Goal: Task Accomplishment & Management: Complete application form

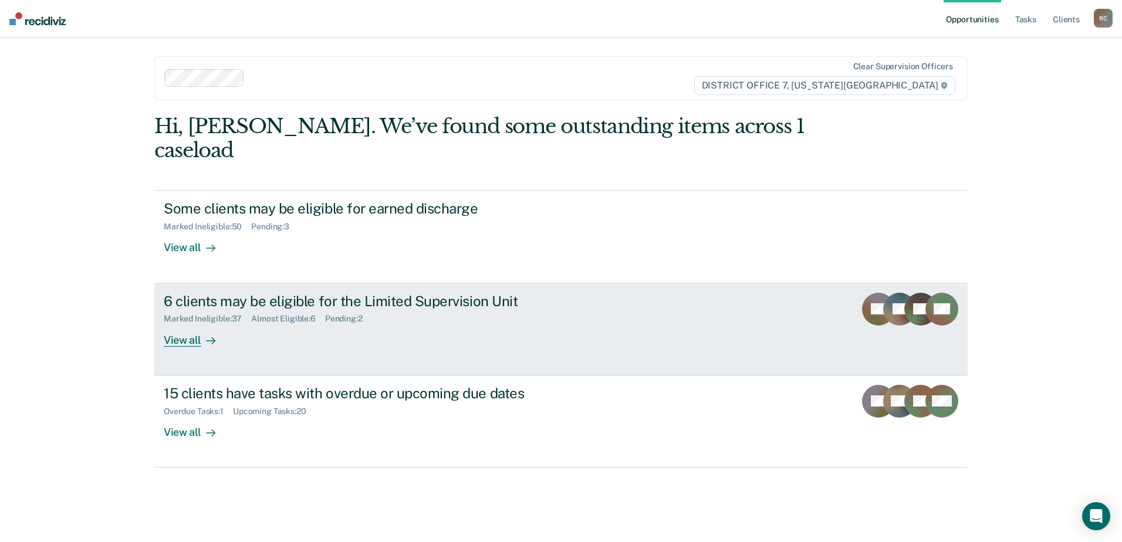
click at [768, 283] on link "6 clients may be eligible for the Limited Supervision Unit Marked Ineligible : …" at bounding box center [560, 329] width 813 height 92
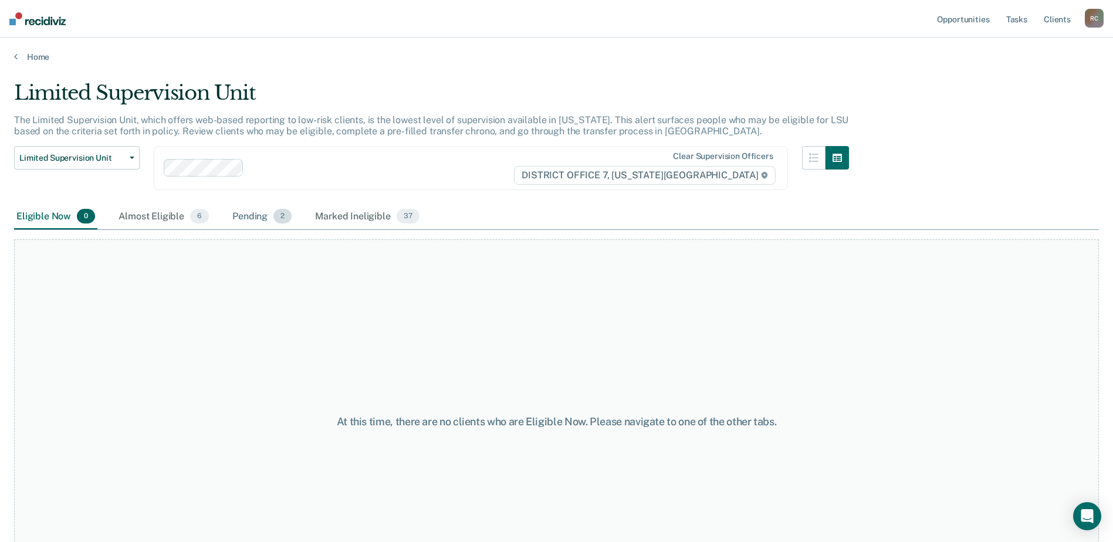
click at [268, 209] on div "Pending 2" at bounding box center [262, 217] width 64 height 26
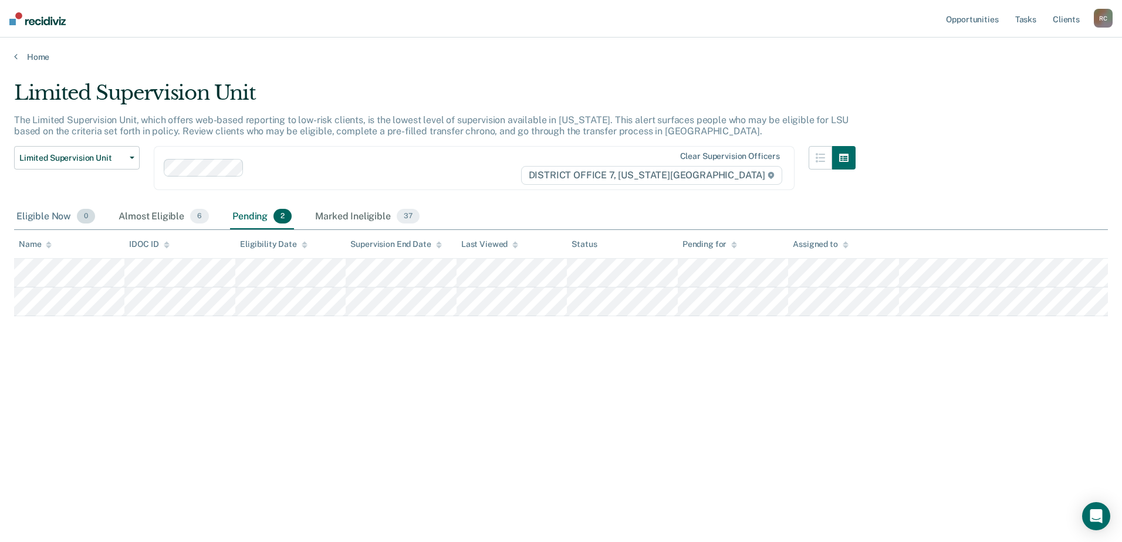
click at [72, 216] on div "Eligible Now 0" at bounding box center [55, 217] width 83 height 26
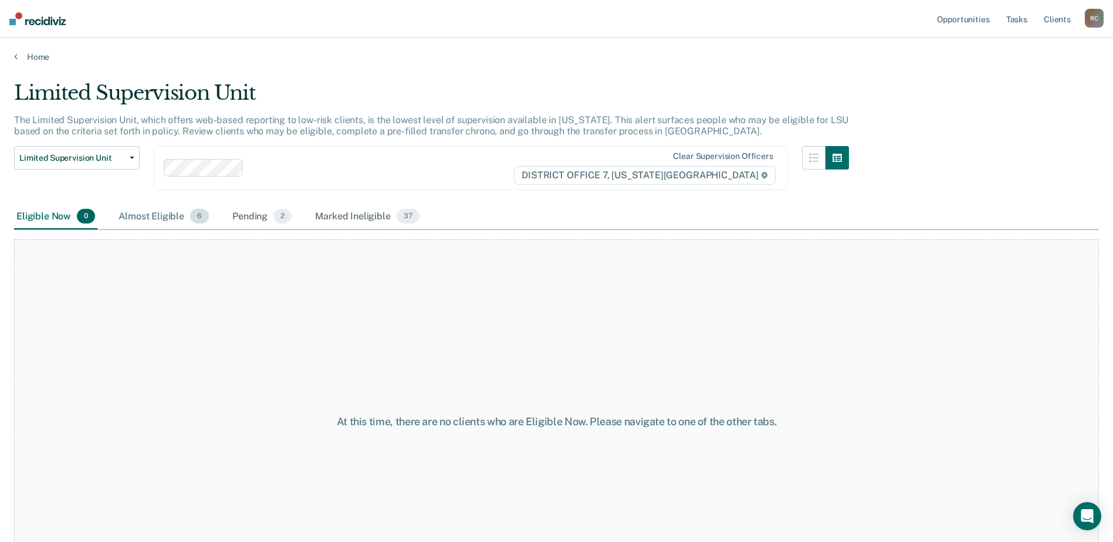
click at [174, 220] on div "Almost Eligible 6" at bounding box center [163, 217] width 95 height 26
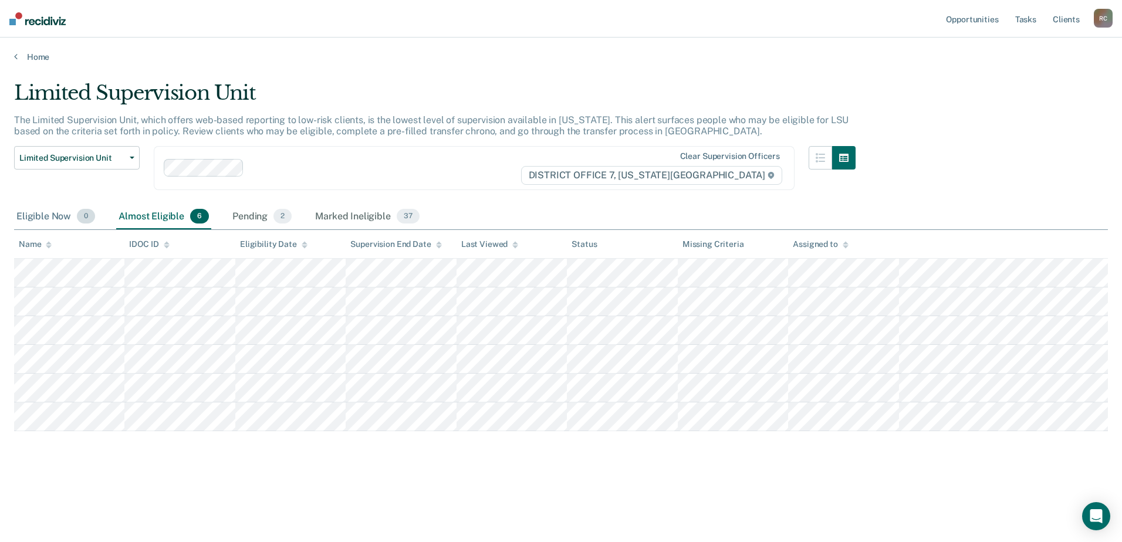
click at [77, 217] on span "0" at bounding box center [86, 216] width 18 height 15
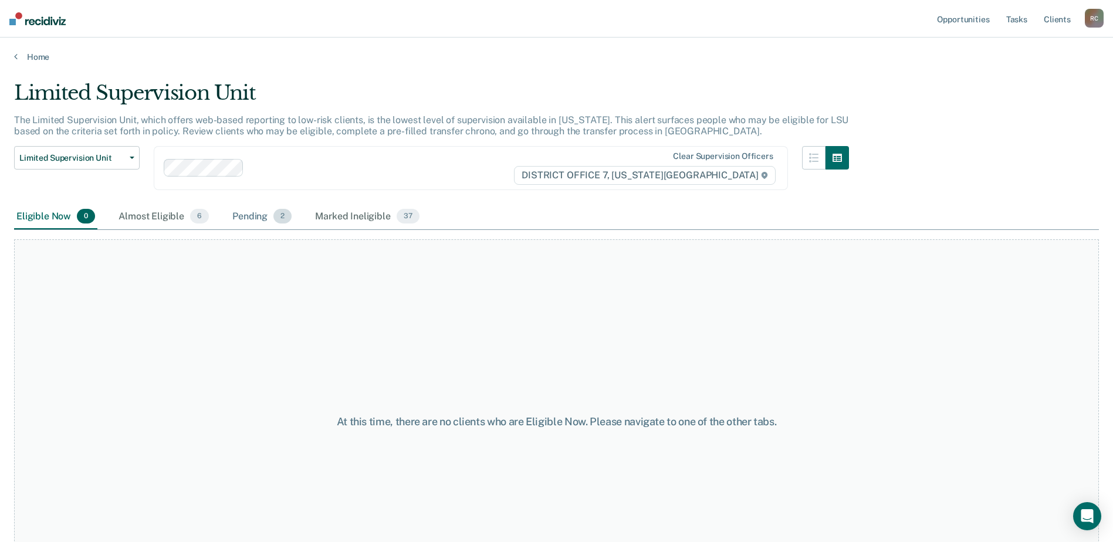
click at [247, 215] on div "Pending 2" at bounding box center [262, 217] width 64 height 26
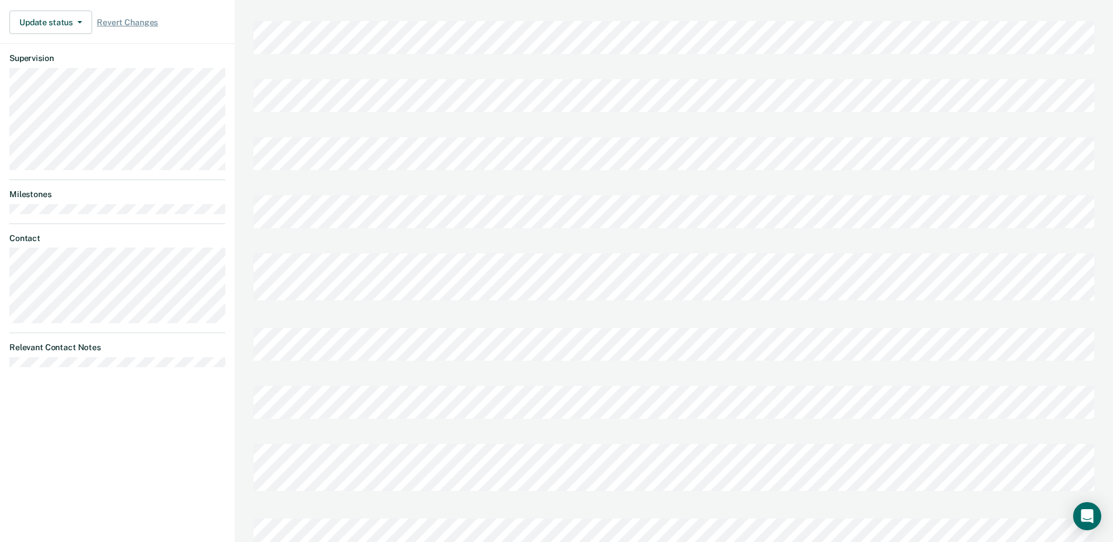
scroll to position [442, 0]
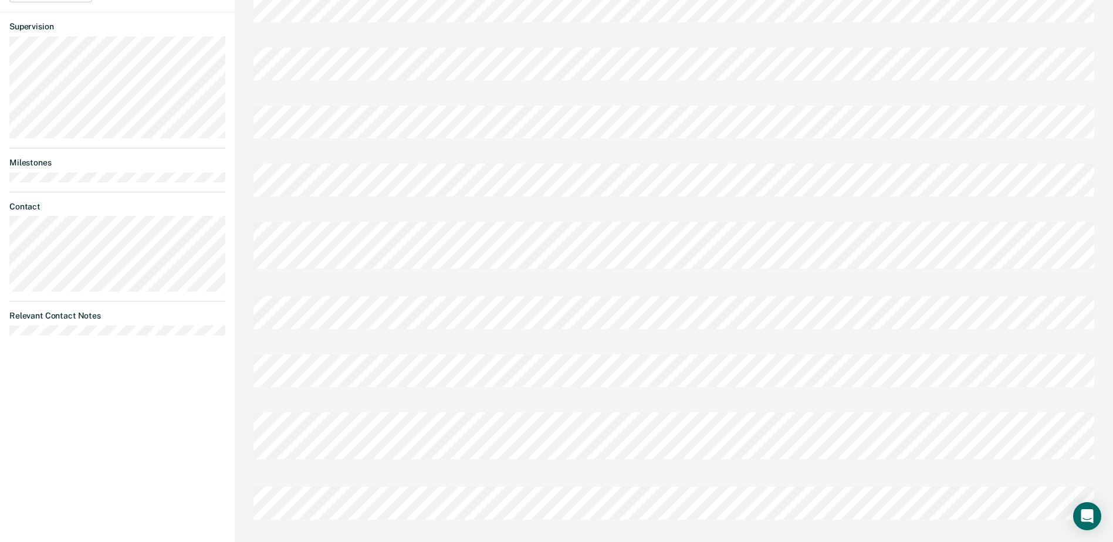
click at [359, 478] on div at bounding box center [673, 507] width 841 height 58
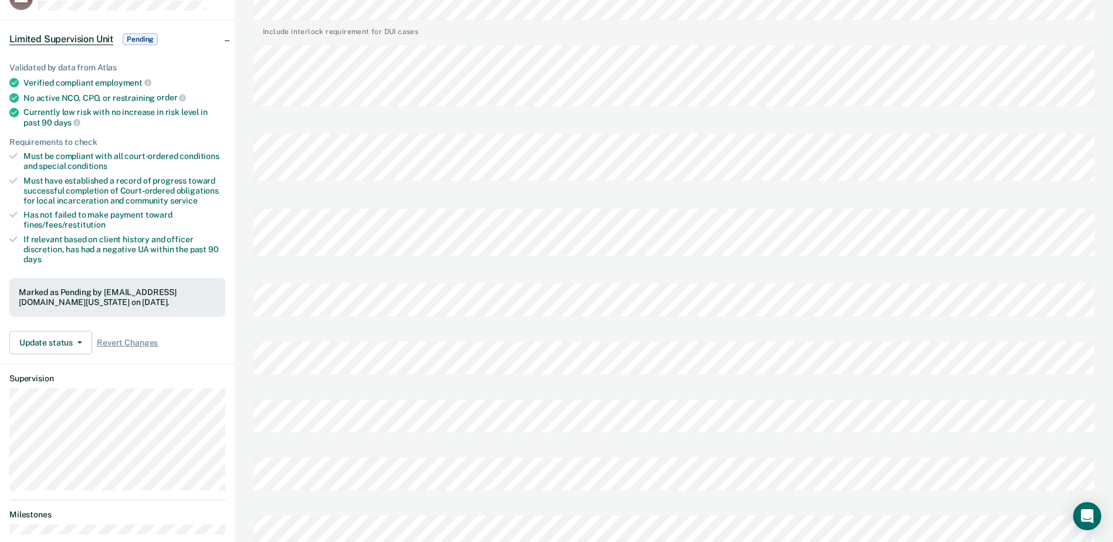
scroll to position [0, 0]
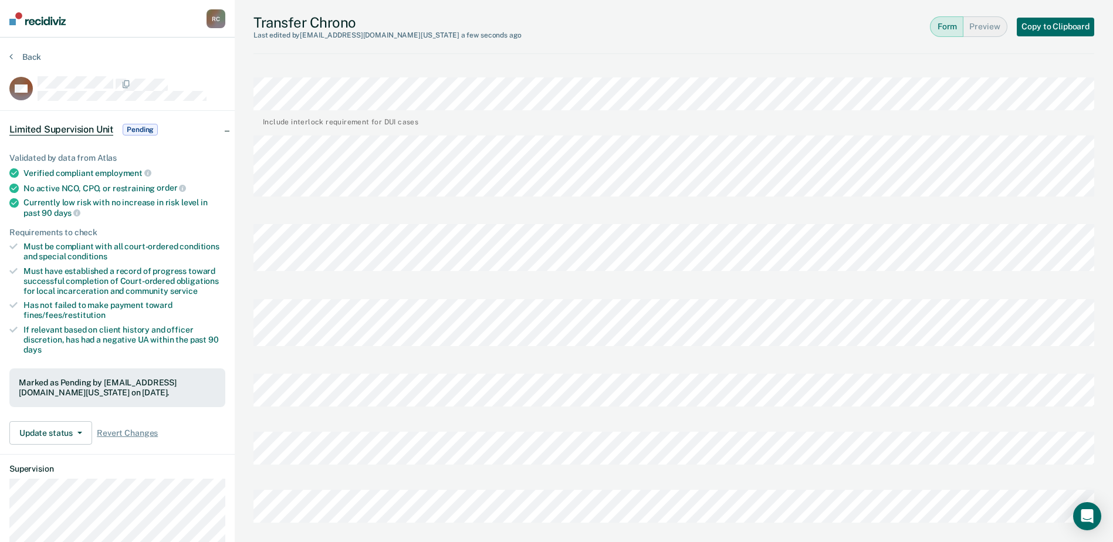
click at [983, 27] on button "Preview" at bounding box center [985, 26] width 44 height 21
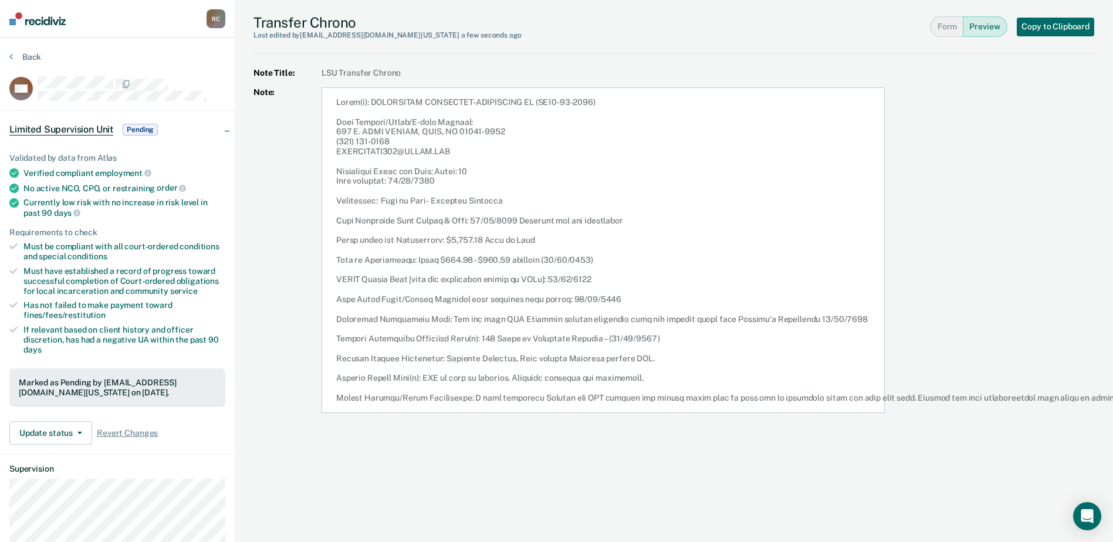
click at [937, 26] on button "Form" at bounding box center [946, 26] width 33 height 21
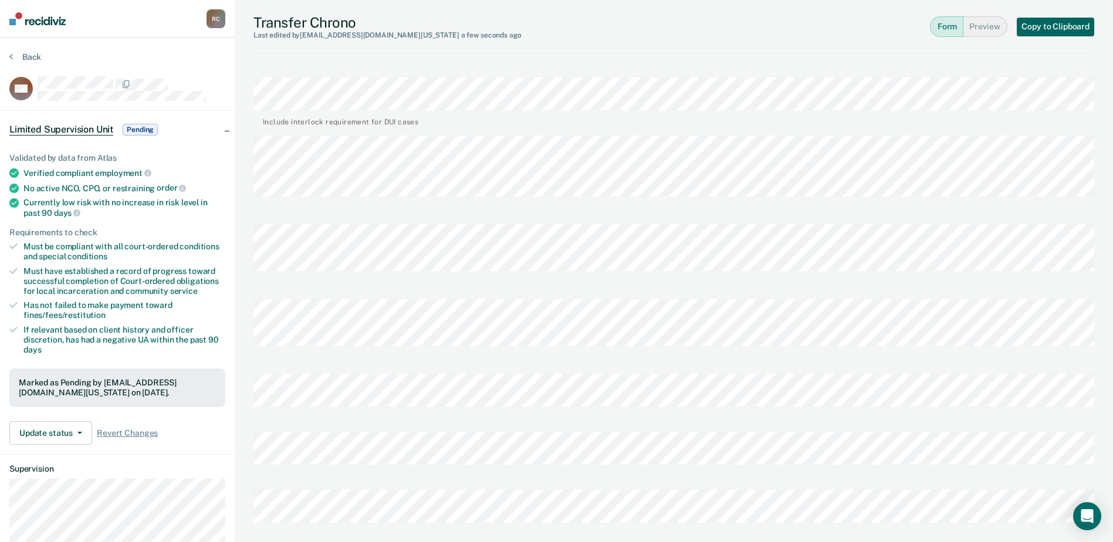
click at [1072, 26] on button "Copy to Clipboard" at bounding box center [1055, 27] width 77 height 19
click at [14, 53] on button "Back" at bounding box center [25, 57] width 32 height 11
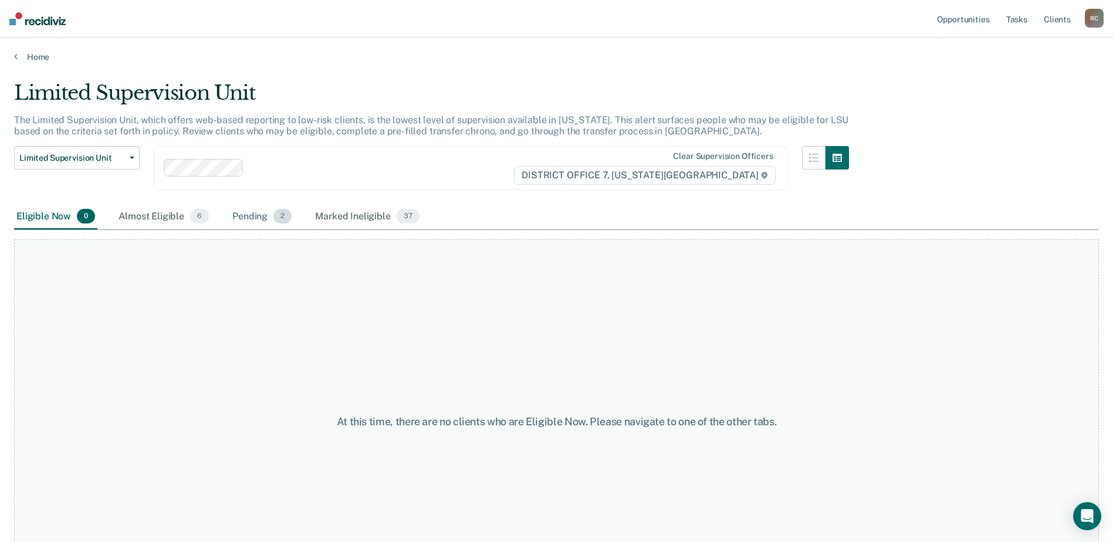
click at [259, 217] on div "Pending 2" at bounding box center [262, 217] width 64 height 26
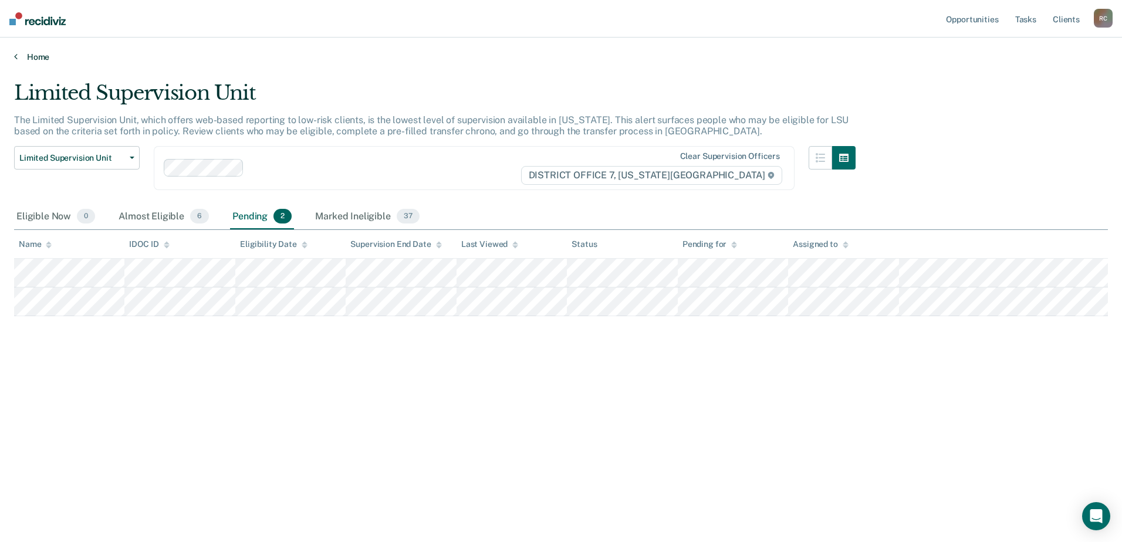
click at [32, 58] on link "Home" at bounding box center [561, 57] width 1094 height 11
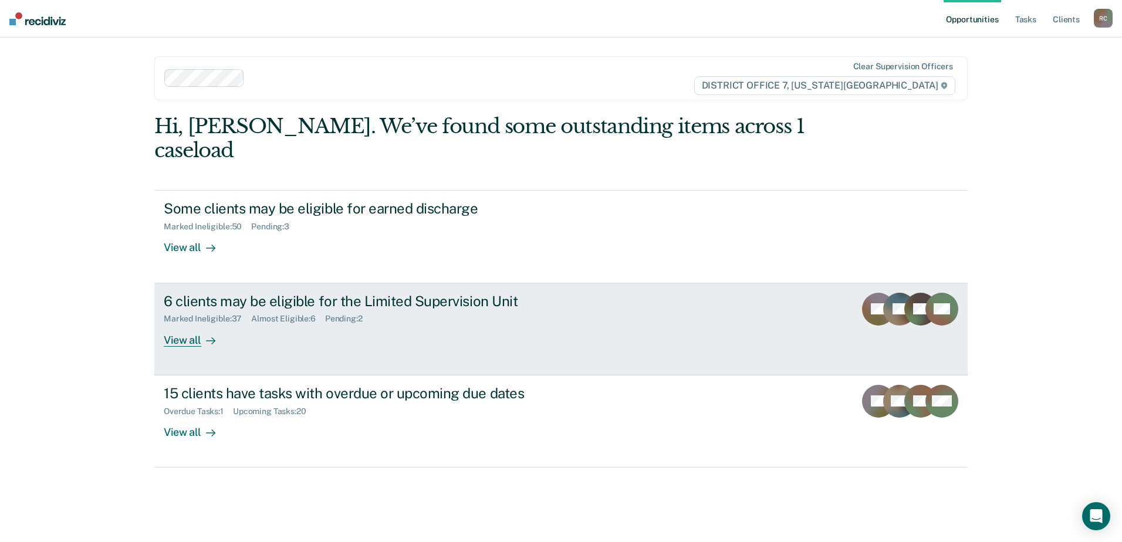
click at [382, 322] on div "6 clients may be eligible for the Limited Supervision Unit Marked Ineligible : …" at bounding box center [384, 320] width 440 height 54
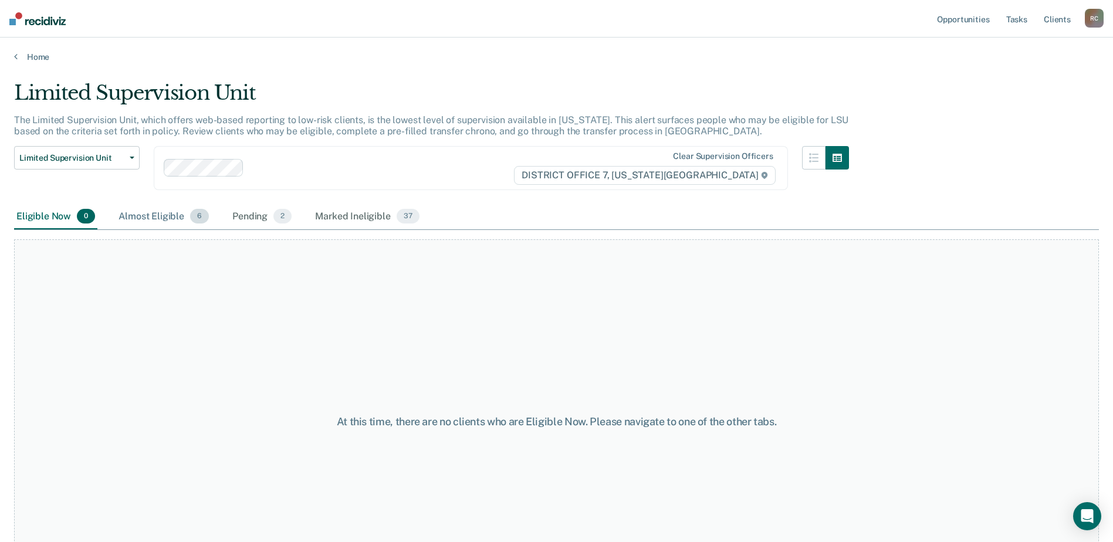
click at [184, 217] on div "Almost Eligible 6" at bounding box center [163, 217] width 95 height 26
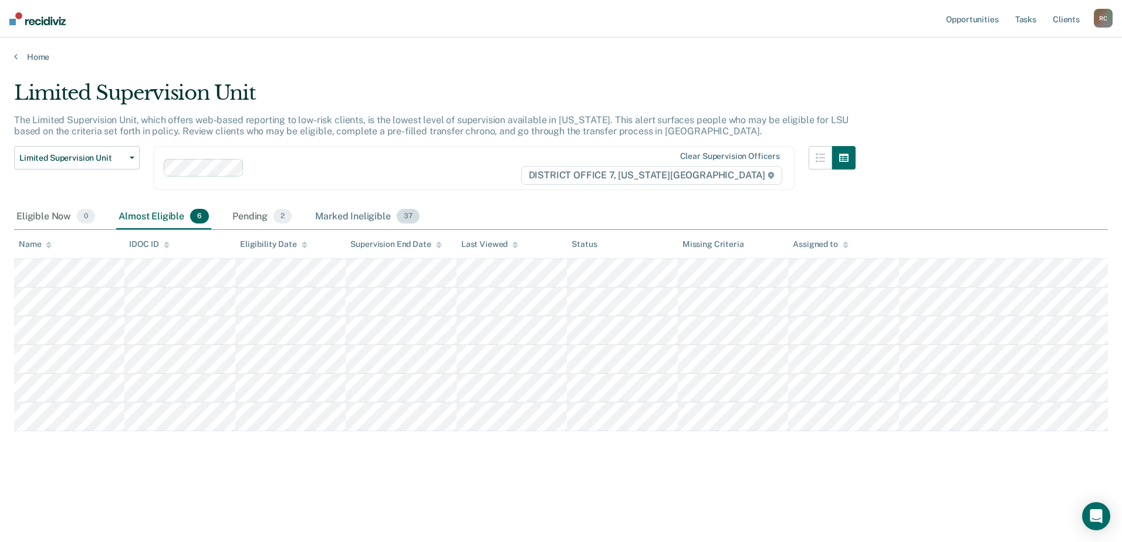
click at [367, 222] on div "Marked Ineligible 37" at bounding box center [367, 217] width 109 height 26
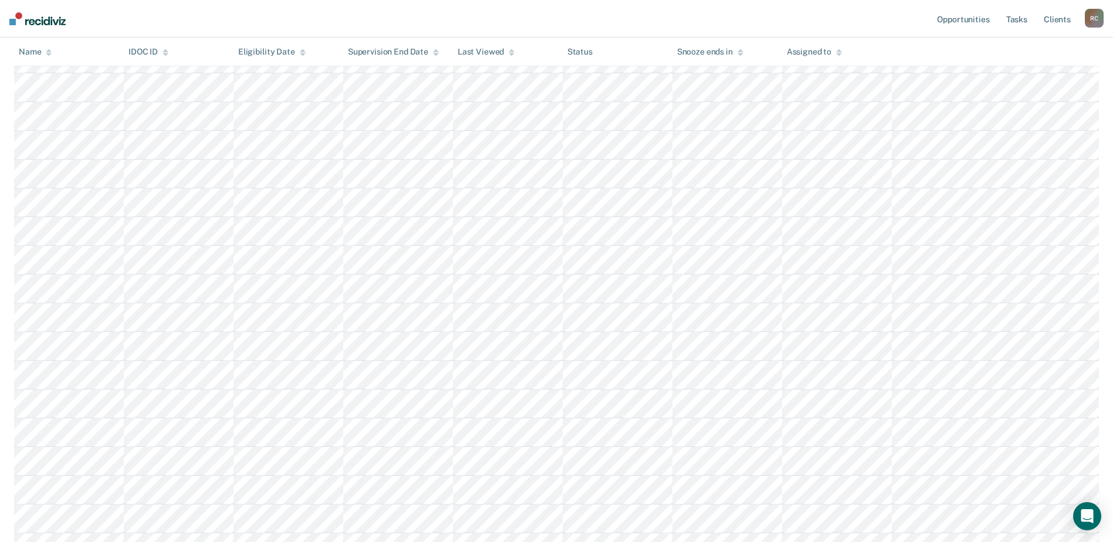
scroll to position [235, 0]
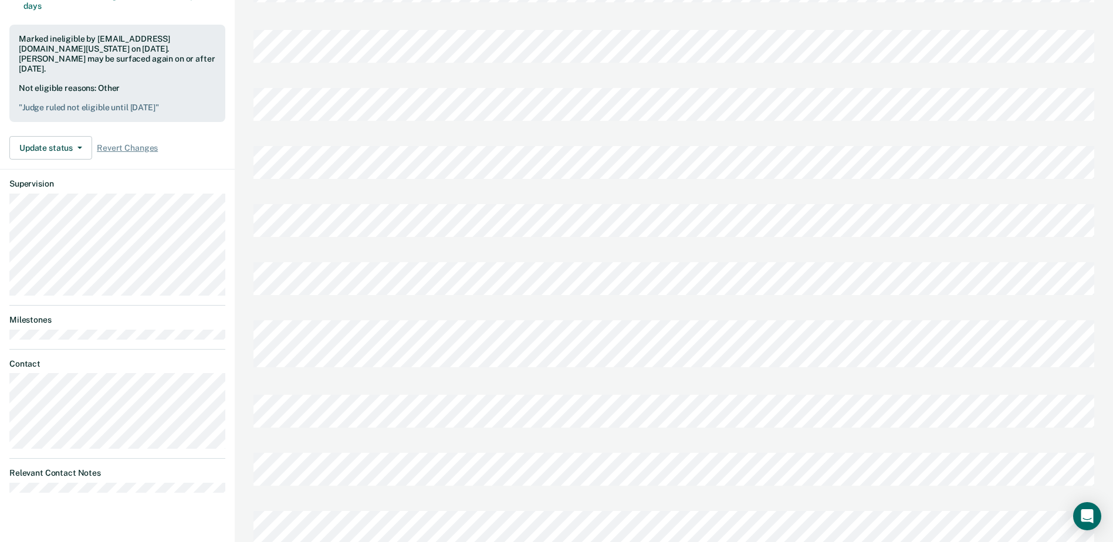
scroll to position [352, 0]
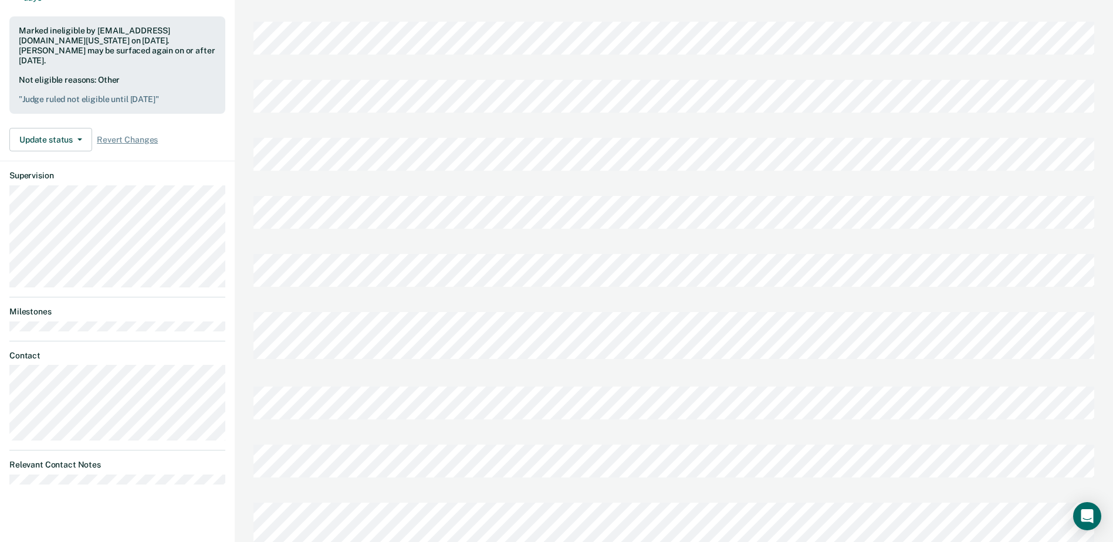
click at [351, 303] on div at bounding box center [673, 340] width 841 height 75
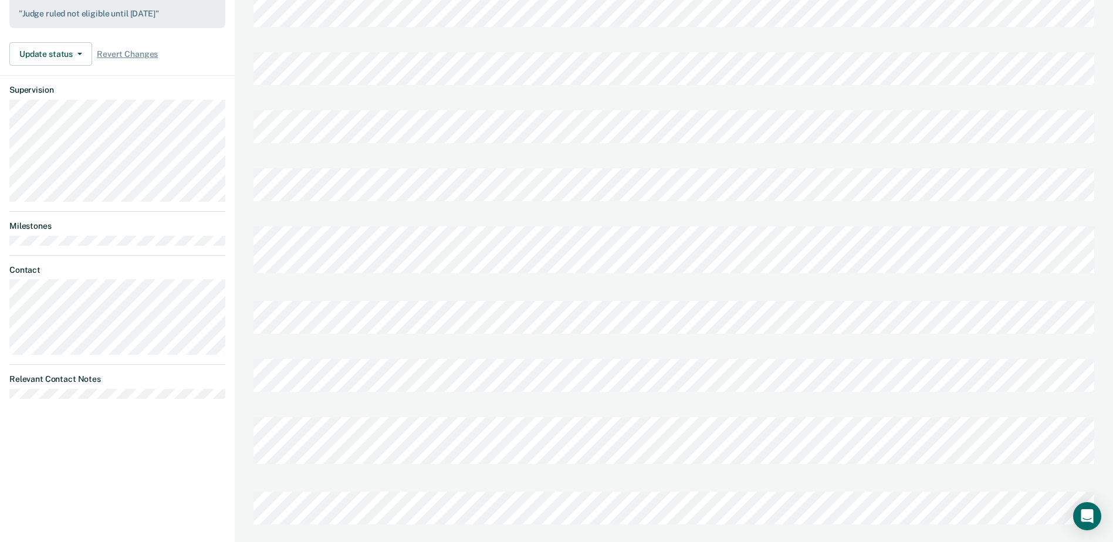
scroll to position [442, 0]
click at [238, 369] on div "Transfer Chrono Last edited by [PERSON_NAME][EMAIL_ADDRESS][DOMAIN_NAME][US_STA…" at bounding box center [674, 56] width 878 height 997
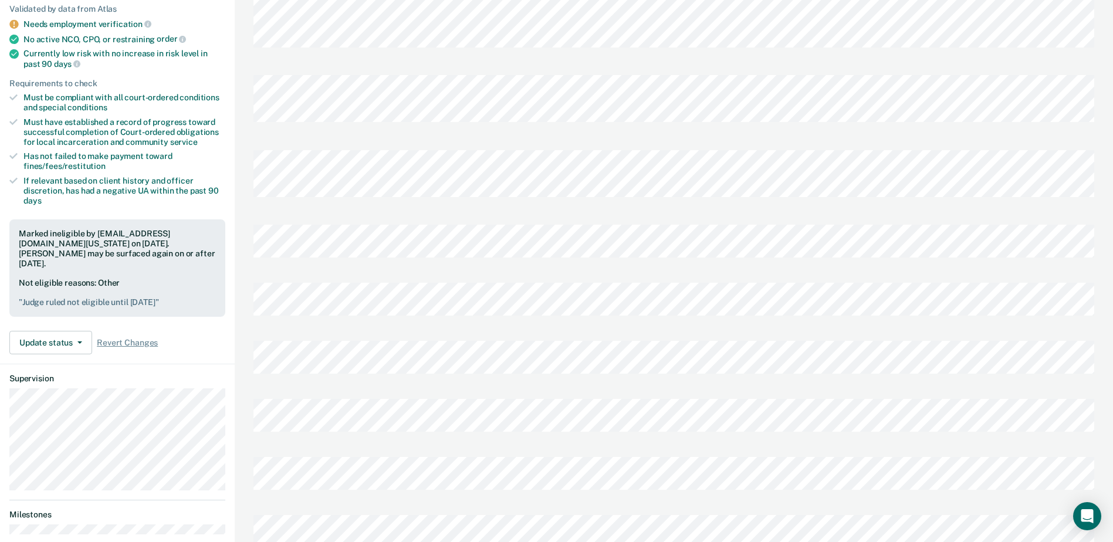
scroll to position [0, 0]
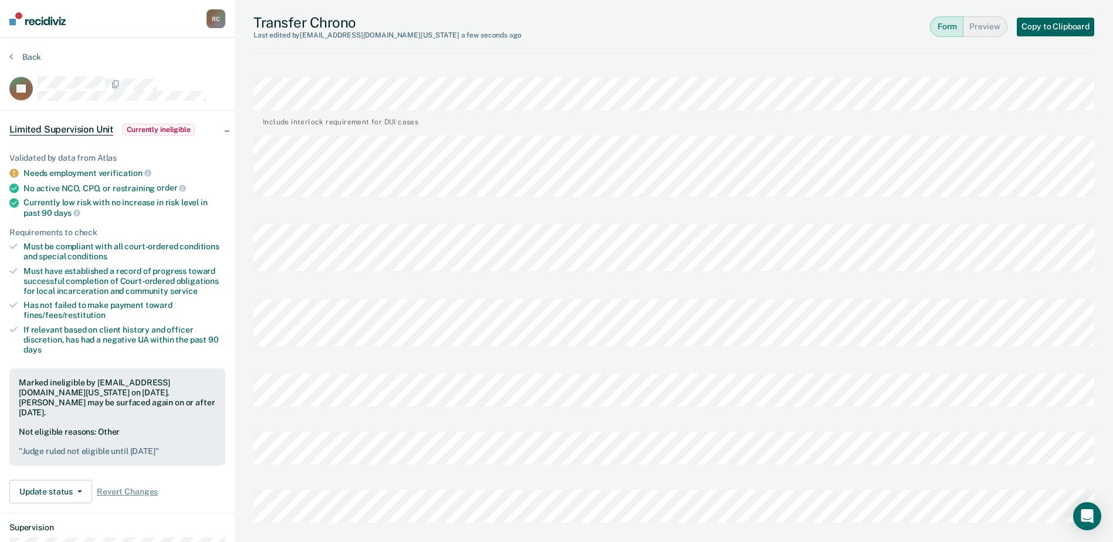
click at [1040, 28] on button "Copy to Clipboard" at bounding box center [1055, 27] width 77 height 19
click at [22, 51] on section "Back SL Limited Supervision Unit Currently ineligible Validated by data from At…" at bounding box center [117, 449] width 235 height 823
click at [29, 55] on button "Back" at bounding box center [25, 57] width 32 height 11
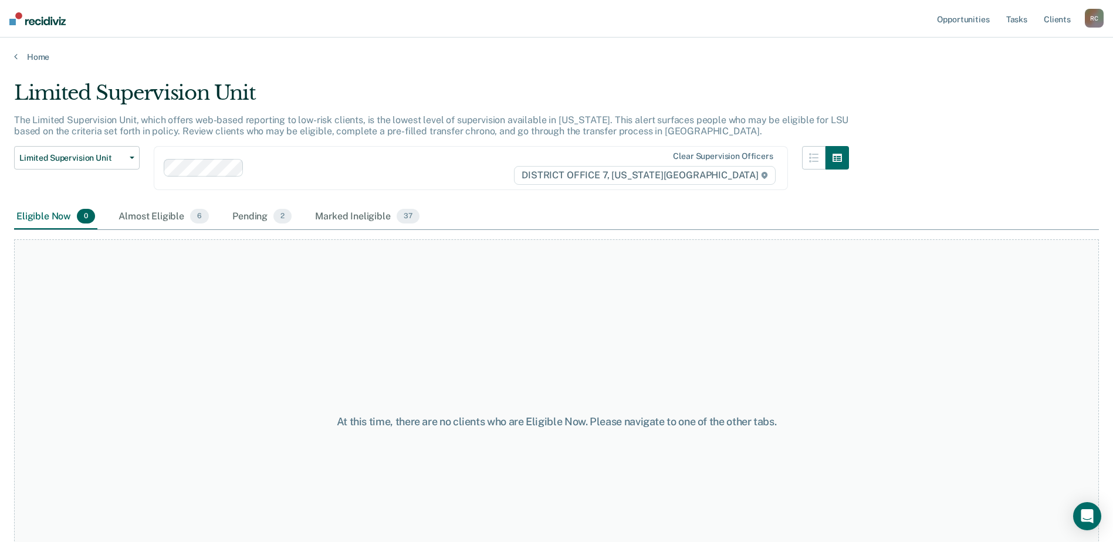
scroll to position [61, 0]
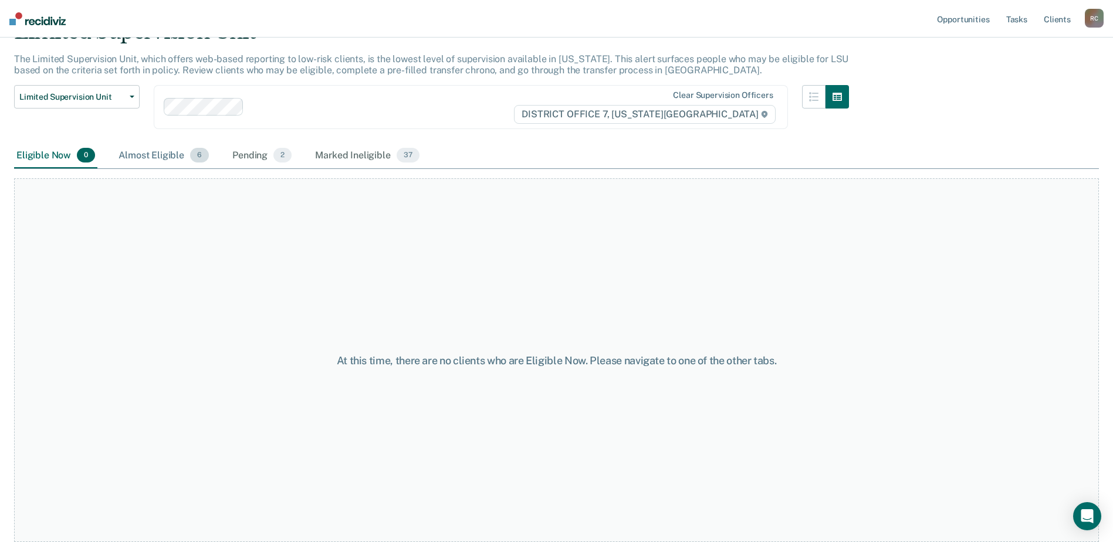
click at [141, 157] on div "Almost Eligible 6" at bounding box center [163, 156] width 95 height 26
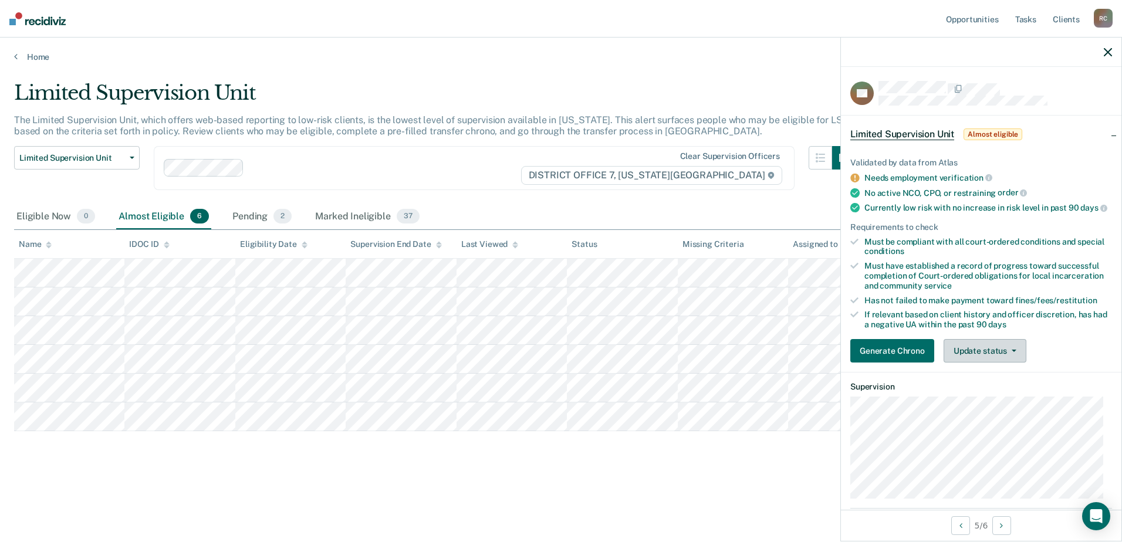
click at [1000, 363] on button "Update status" at bounding box center [984, 350] width 83 height 23
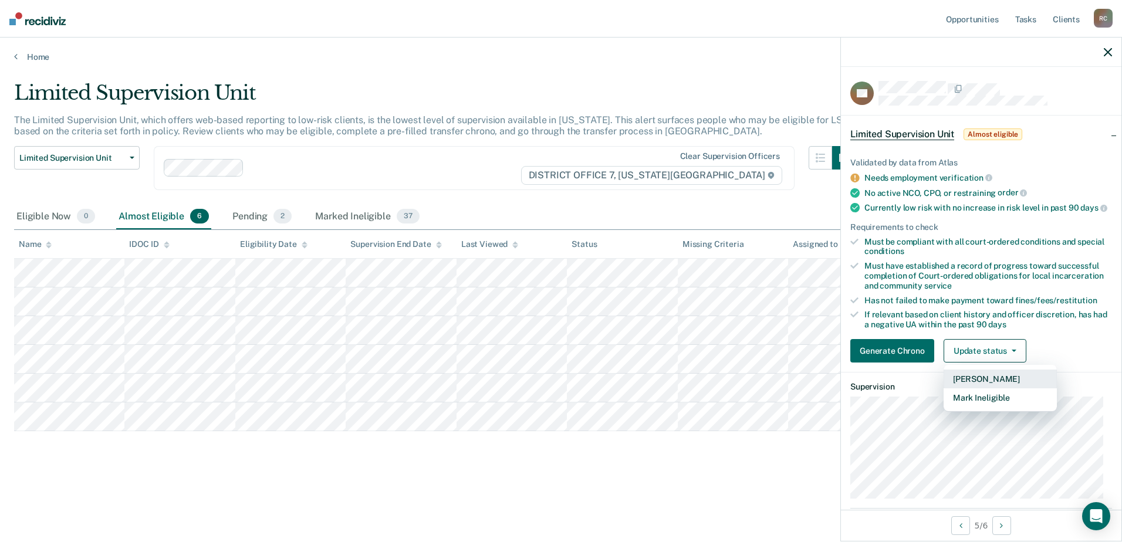
click at [980, 388] on button "[PERSON_NAME]" at bounding box center [999, 379] width 113 height 19
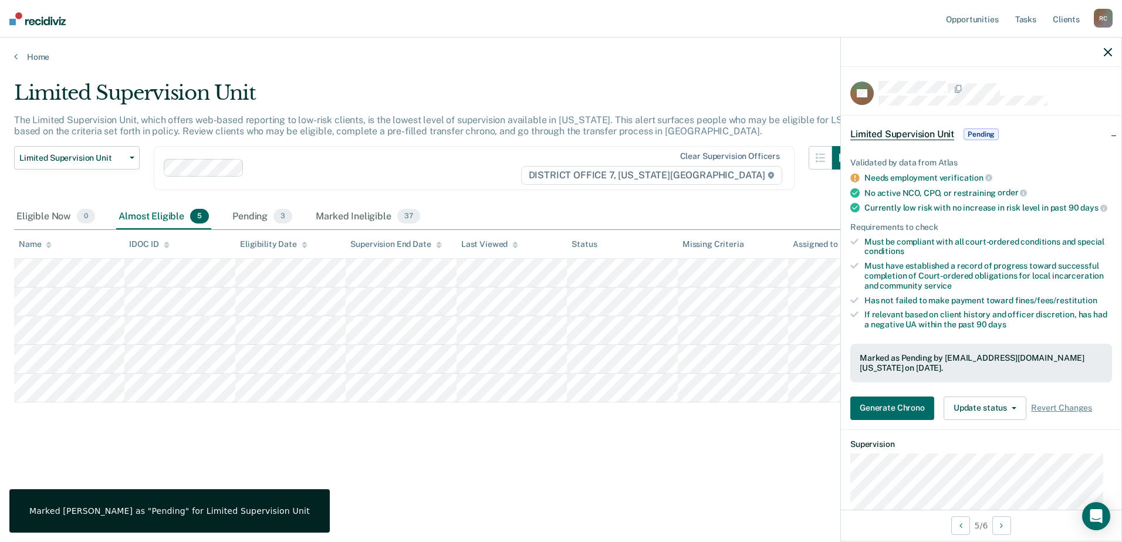
click at [567, 193] on div "Limited Supervision Unit Release from Supervision Earned Discharge Limited Supe…" at bounding box center [434, 175] width 841 height 58
click at [1105, 51] on icon "button" at bounding box center [1108, 52] width 8 height 8
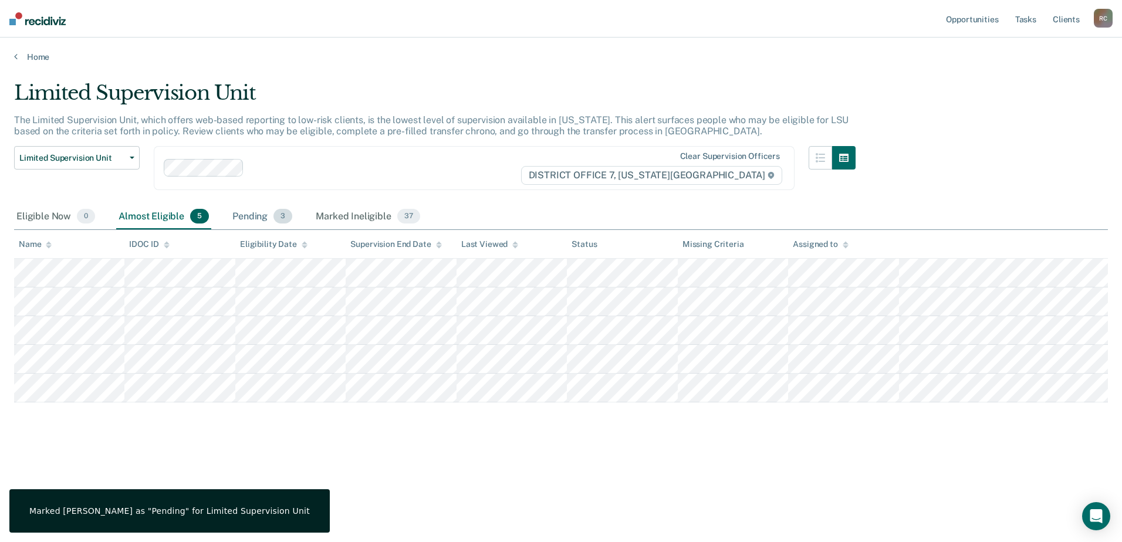
click at [243, 216] on div "Pending 3" at bounding box center [262, 217] width 65 height 26
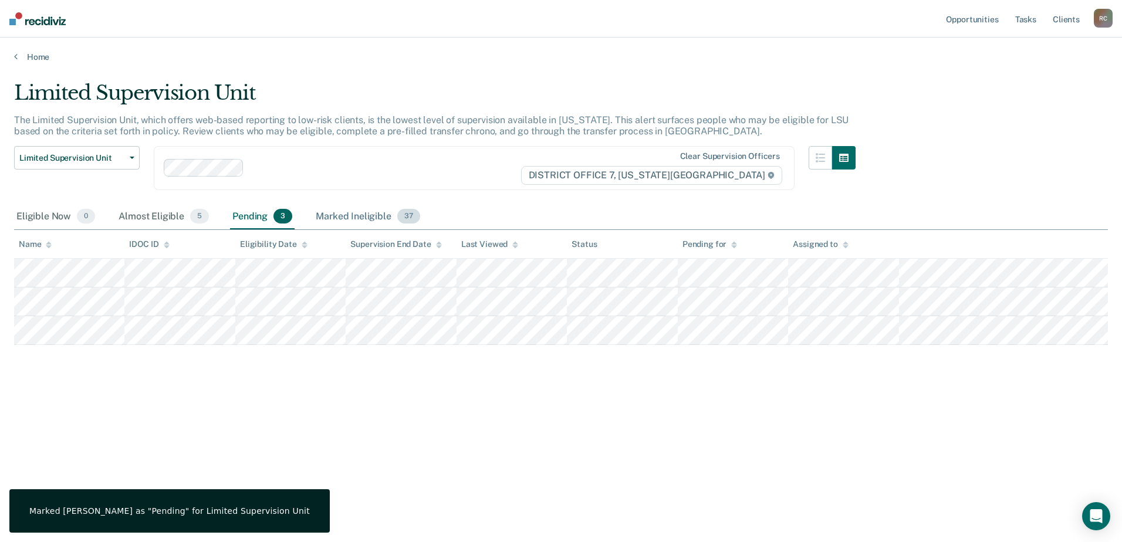
click at [342, 214] on div "Marked Ineligible 37" at bounding box center [367, 217] width 109 height 26
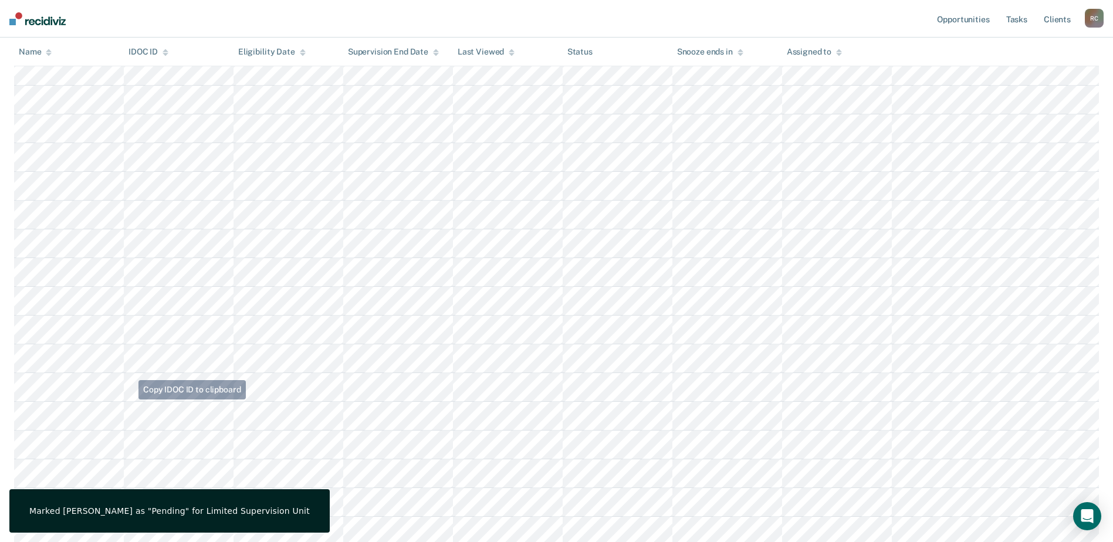
scroll to position [235, 0]
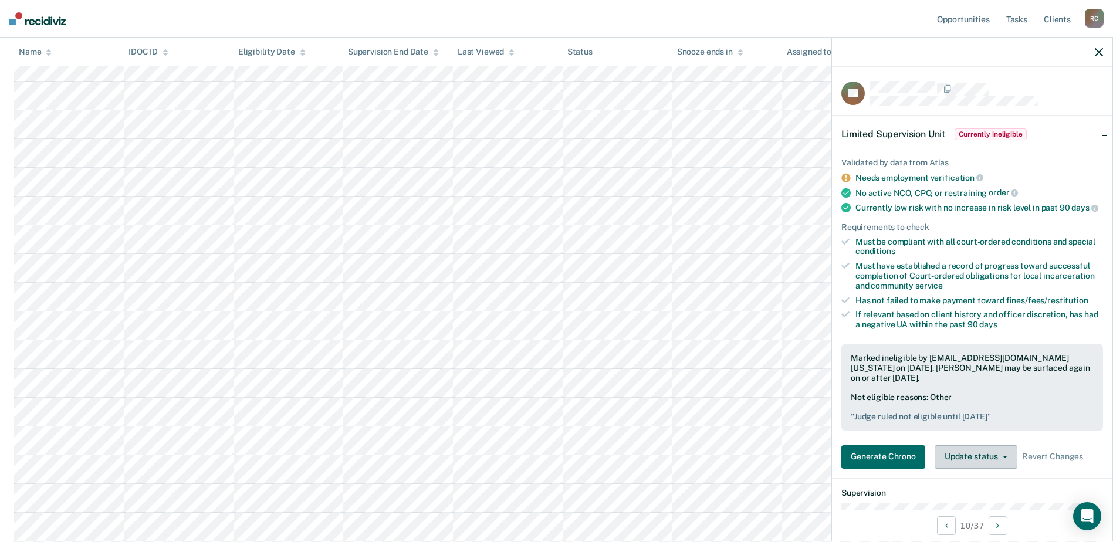
click at [975, 469] on button "Update status" at bounding box center [976, 456] width 83 height 23
click at [977, 493] on button "[PERSON_NAME]" at bounding box center [991, 485] width 113 height 19
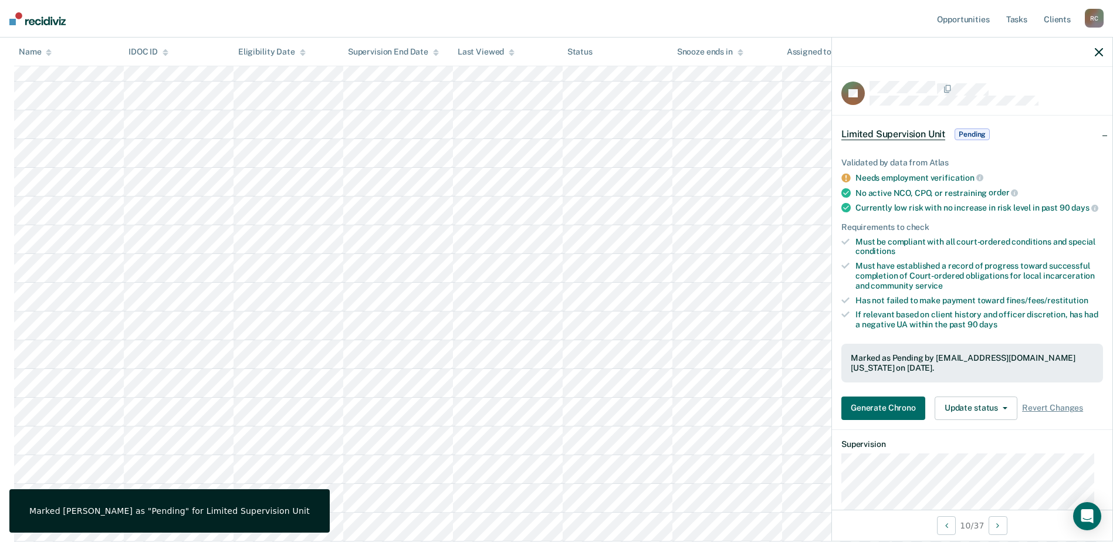
click at [1095, 56] on icon "button" at bounding box center [1099, 52] width 8 height 8
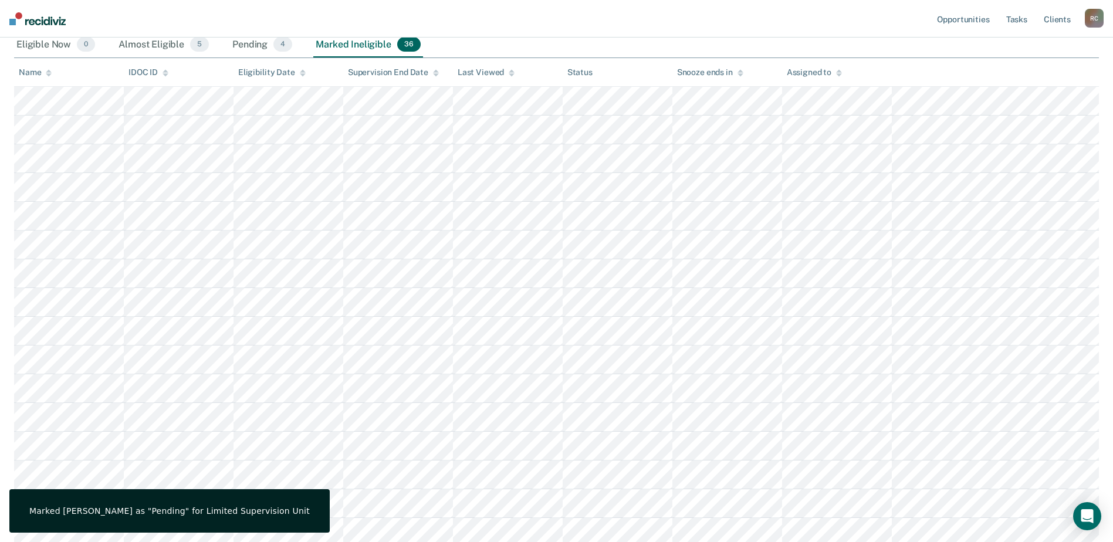
scroll to position [59, 0]
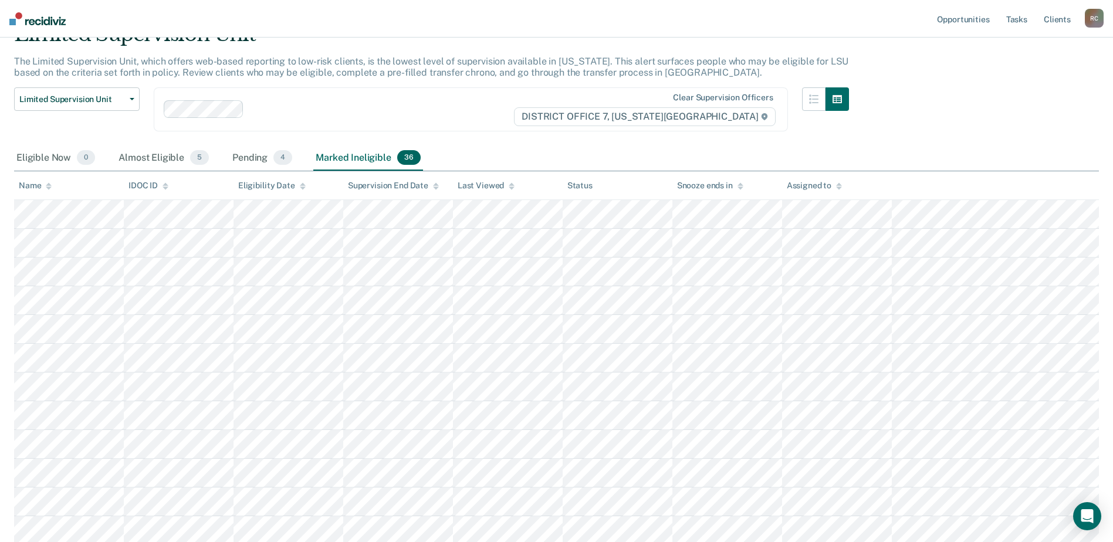
click at [225, 159] on div "Eligible Now 0 Almost Eligible 5 Pending 4 Marked Ineligible 36" at bounding box center [218, 159] width 409 height 26
click at [243, 154] on div "Pending 4" at bounding box center [262, 159] width 65 height 26
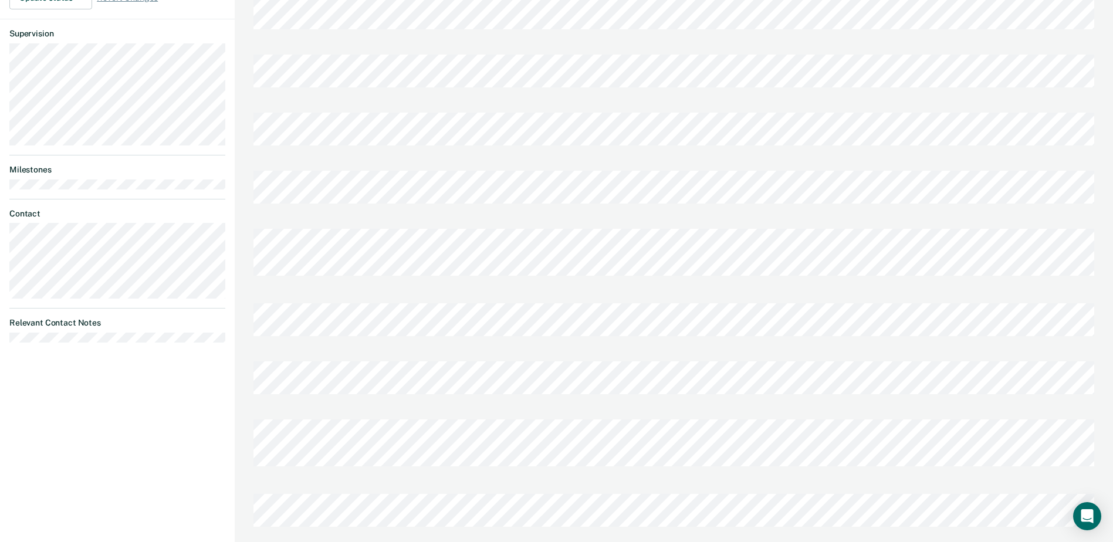
scroll to position [442, 0]
click at [235, 368] on div "Transfer Chrono Last edited by [PERSON_NAME][EMAIL_ADDRESS][DOMAIN_NAME][US_STA…" at bounding box center [674, 56] width 878 height 997
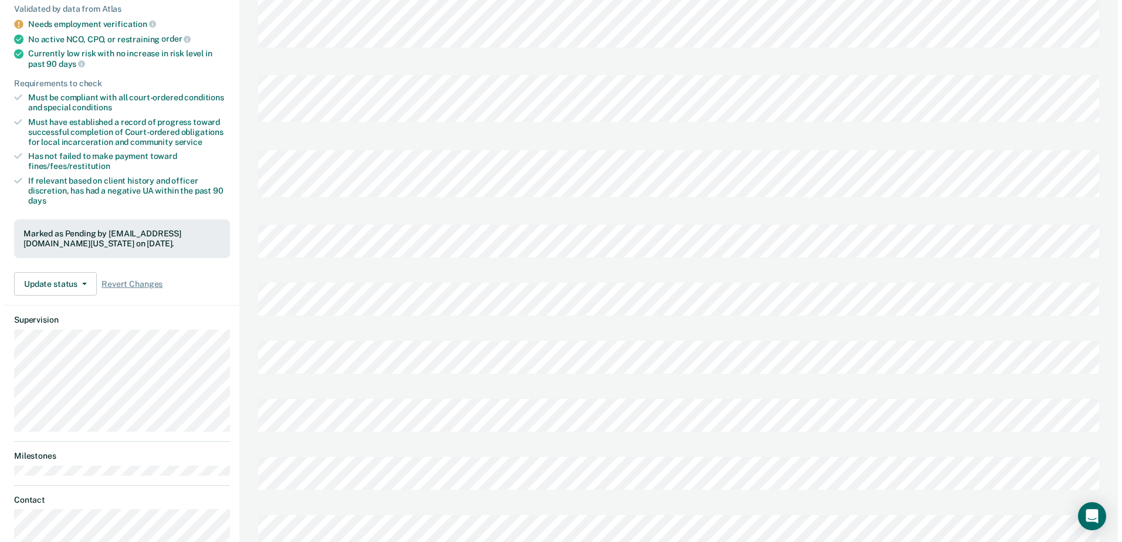
scroll to position [0, 0]
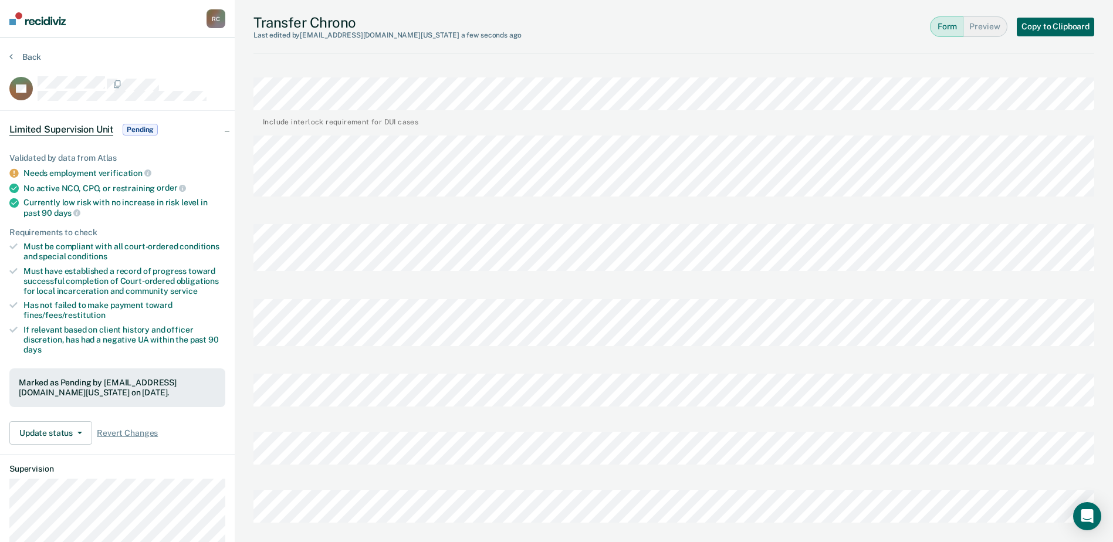
click at [1070, 26] on button "Copy to Clipboard" at bounding box center [1055, 27] width 77 height 19
click at [29, 57] on button "Back" at bounding box center [25, 57] width 32 height 11
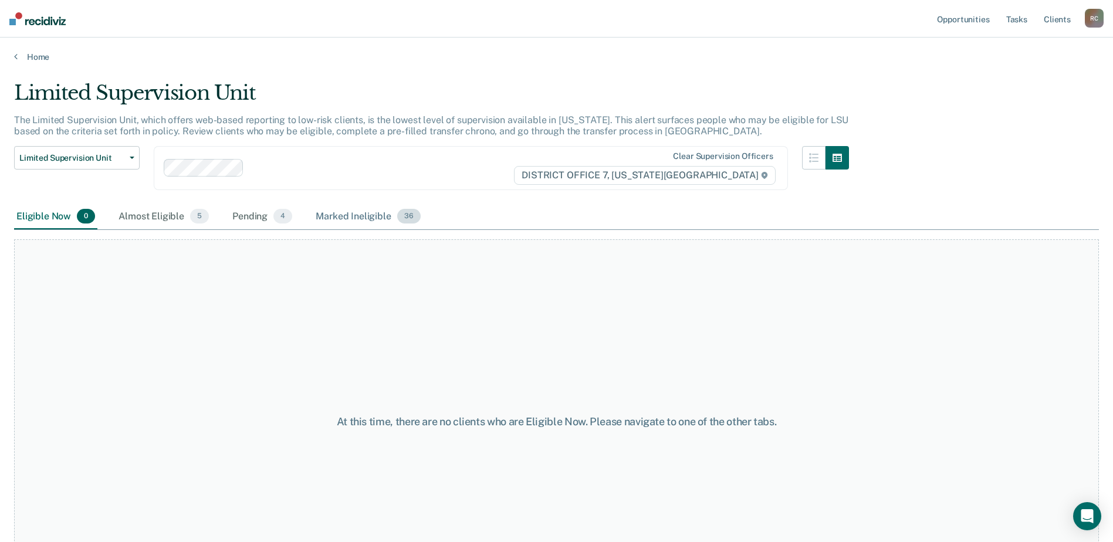
click at [356, 208] on div "Marked Ineligible 36" at bounding box center [367, 217] width 109 height 26
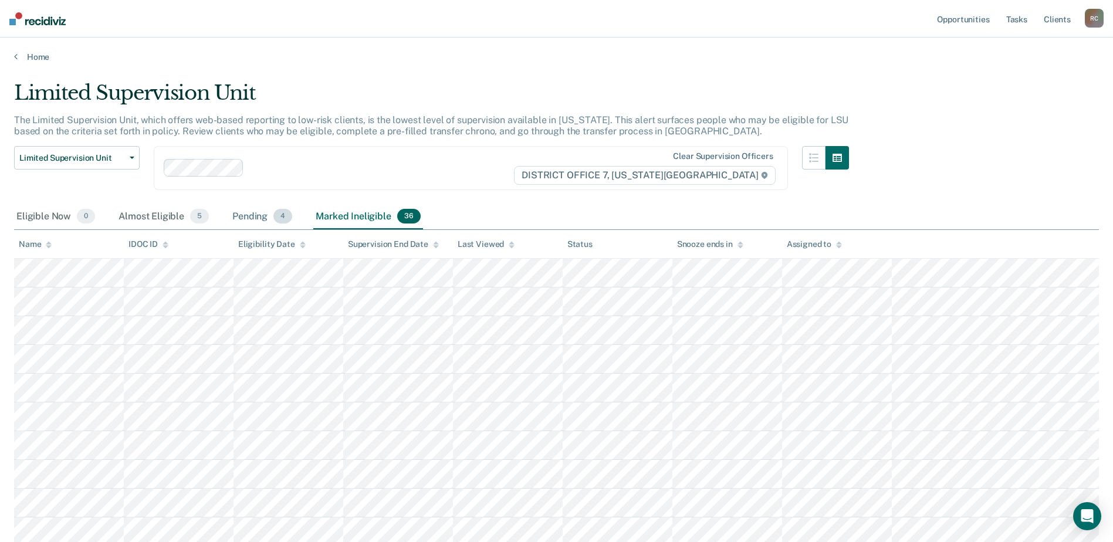
click at [266, 216] on div "Pending 4" at bounding box center [262, 217] width 65 height 26
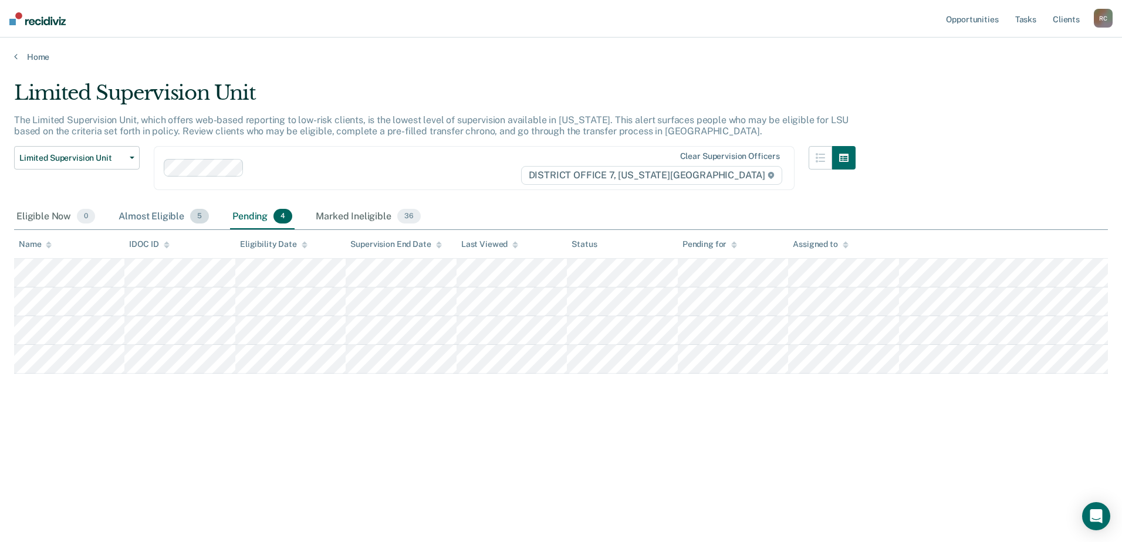
click at [148, 212] on div "Almost Eligible 5" at bounding box center [163, 217] width 95 height 26
